Goal: Task Accomplishment & Management: Manage account settings

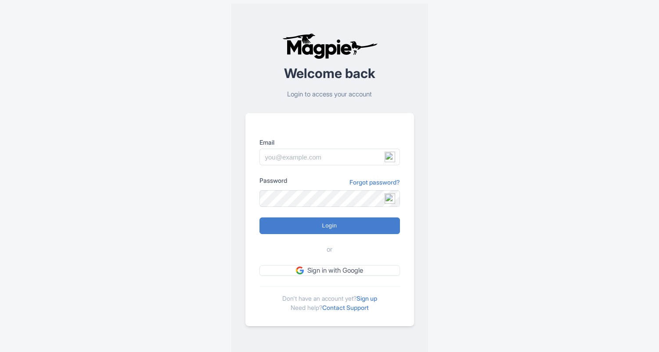
click at [281, 157] on input "Email" at bounding box center [329, 157] width 140 height 17
type input "[EMAIL_ADDRESS][DOMAIN_NAME]"
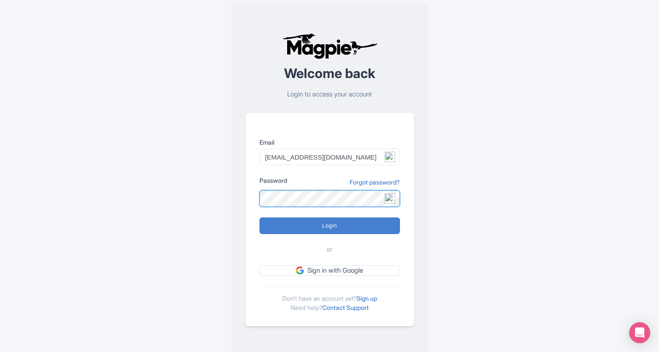
click at [259, 218] on input "Login" at bounding box center [329, 226] width 140 height 17
type input "Logging in..."
